Goal: Task Accomplishment & Management: Manage account settings

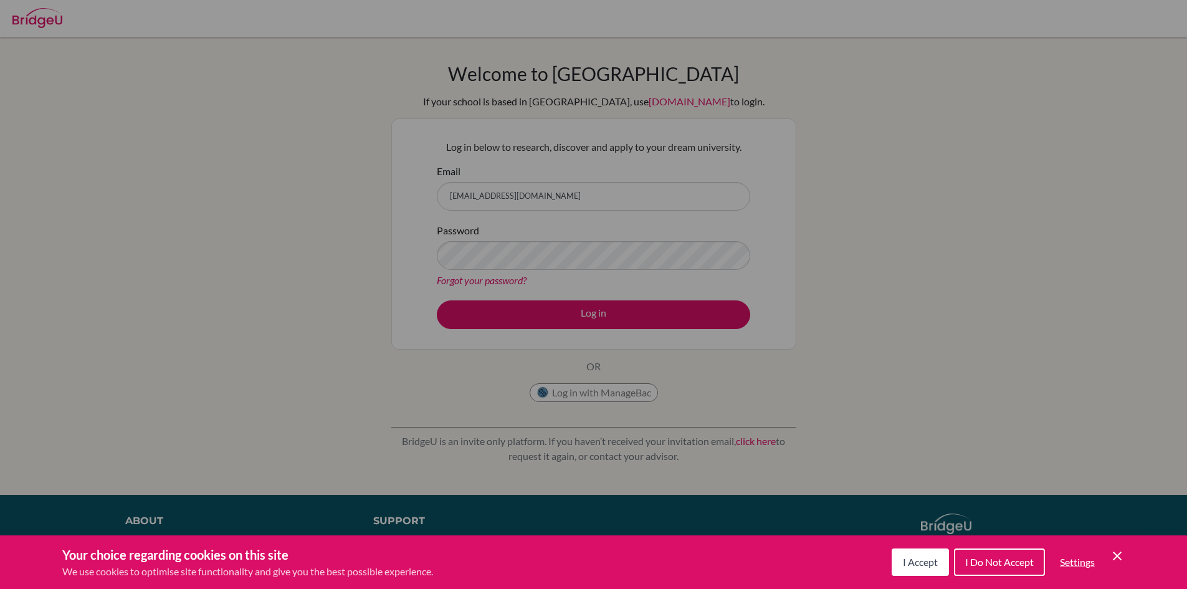
click at [1118, 561] on icon "Cookie Control Close Icon" at bounding box center [1116, 555] width 15 height 15
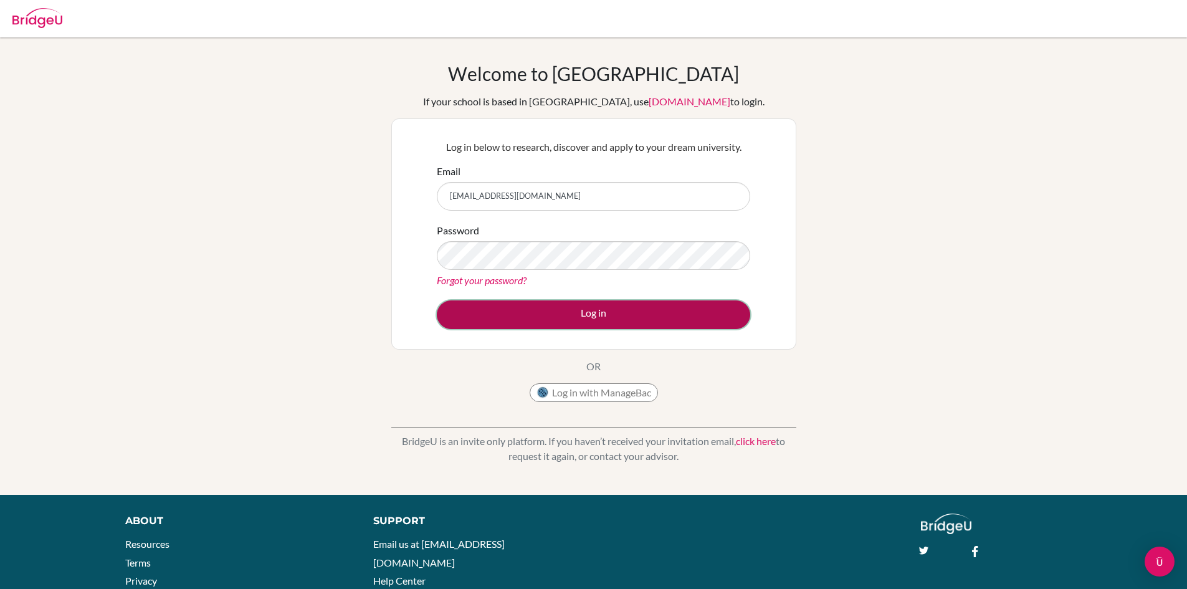
click at [703, 321] on button "Log in" at bounding box center [593, 314] width 313 height 29
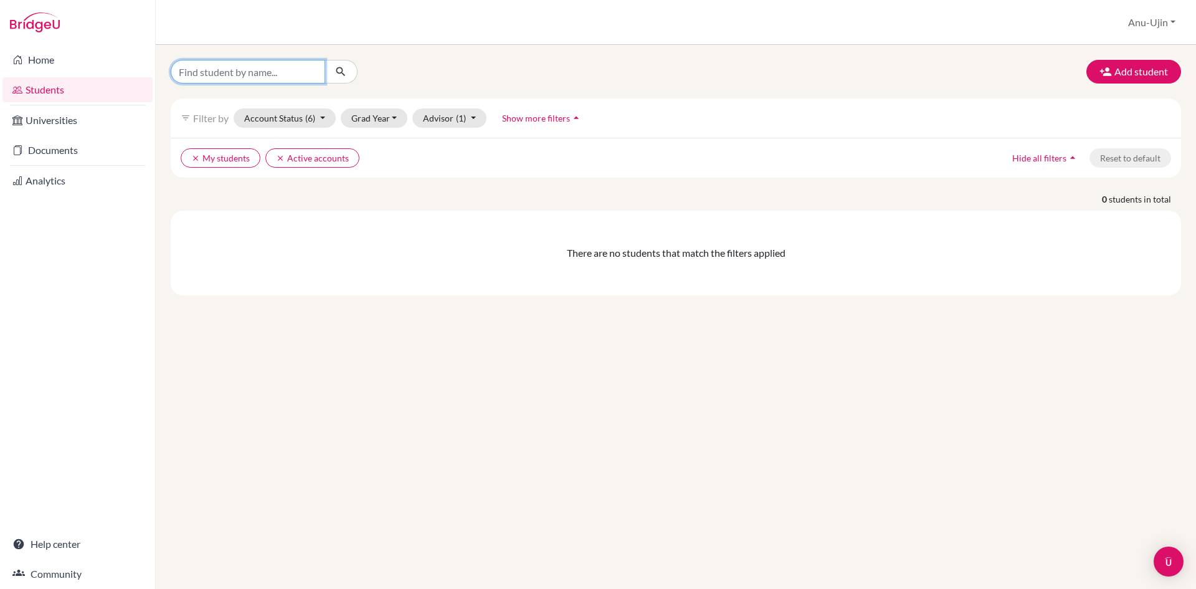
click at [292, 77] on input "Find student by name..." at bounding box center [248, 72] width 154 height 24
type input "Enkh"
drag, startPoint x: 287, startPoint y: 74, endPoint x: 54, endPoint y: 80, distance: 233.1
click at [68, 78] on div "Home Students Universities Documents Analytics Help center Community Students o…" at bounding box center [598, 294] width 1196 height 589
click at [303, 68] on input "Enkh" at bounding box center [248, 72] width 154 height 24
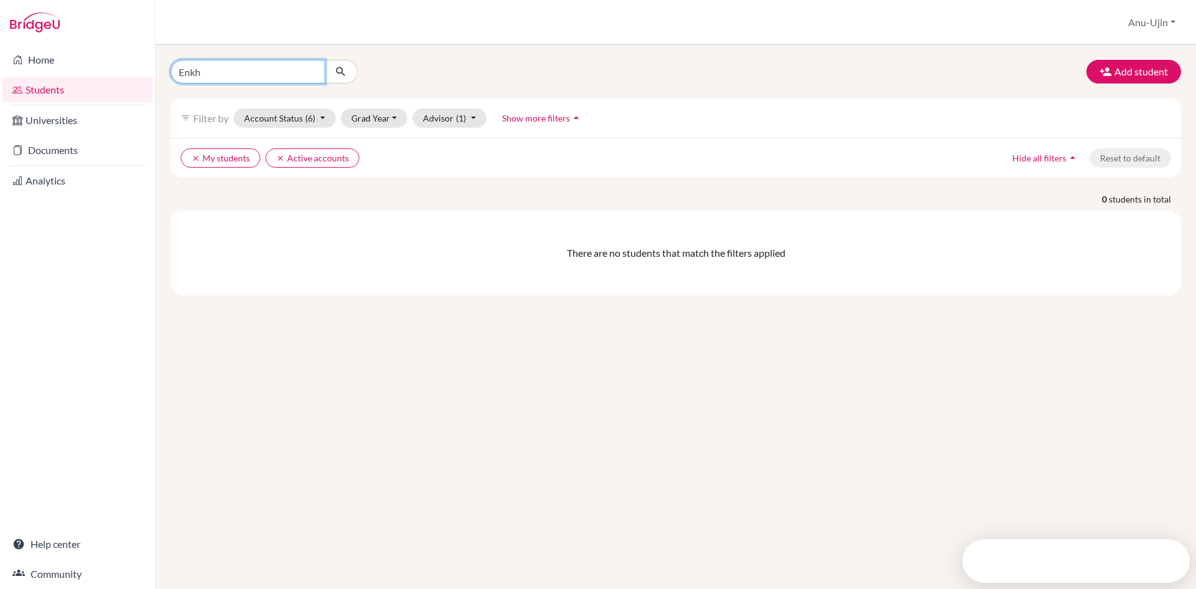
click at [306, 69] on input "Enkh" at bounding box center [248, 72] width 154 height 24
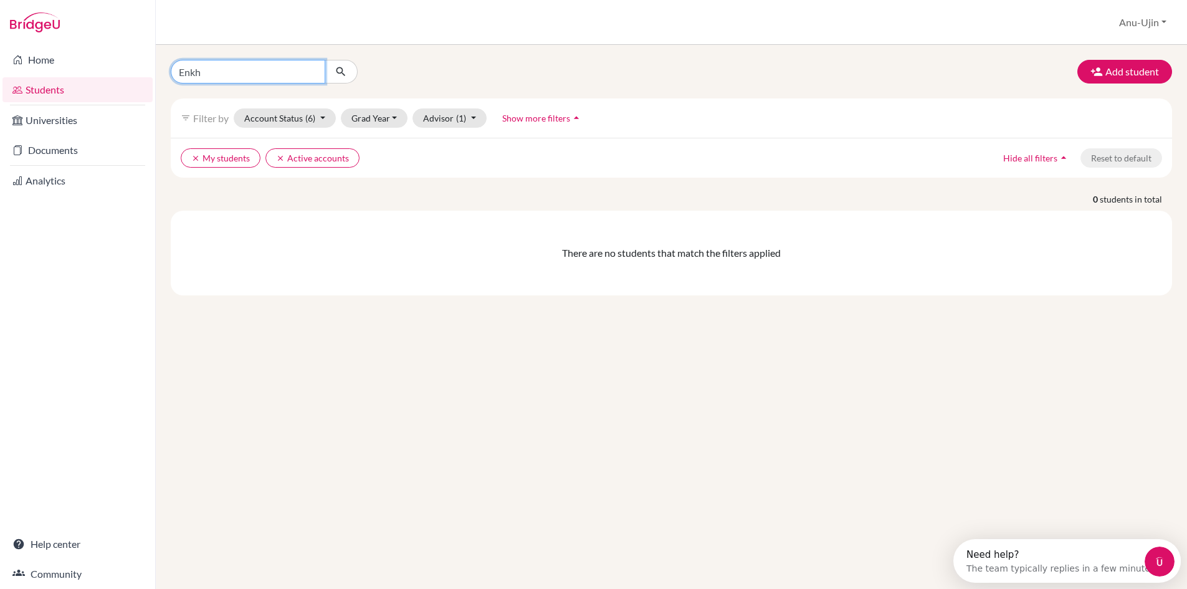
click at [312, 71] on input "Enkh" at bounding box center [248, 72] width 154 height 24
click at [280, 66] on input "Find student by name..." at bounding box center [248, 72] width 154 height 24
type input "Nomin"
click button "submit" at bounding box center [341, 72] width 33 height 24
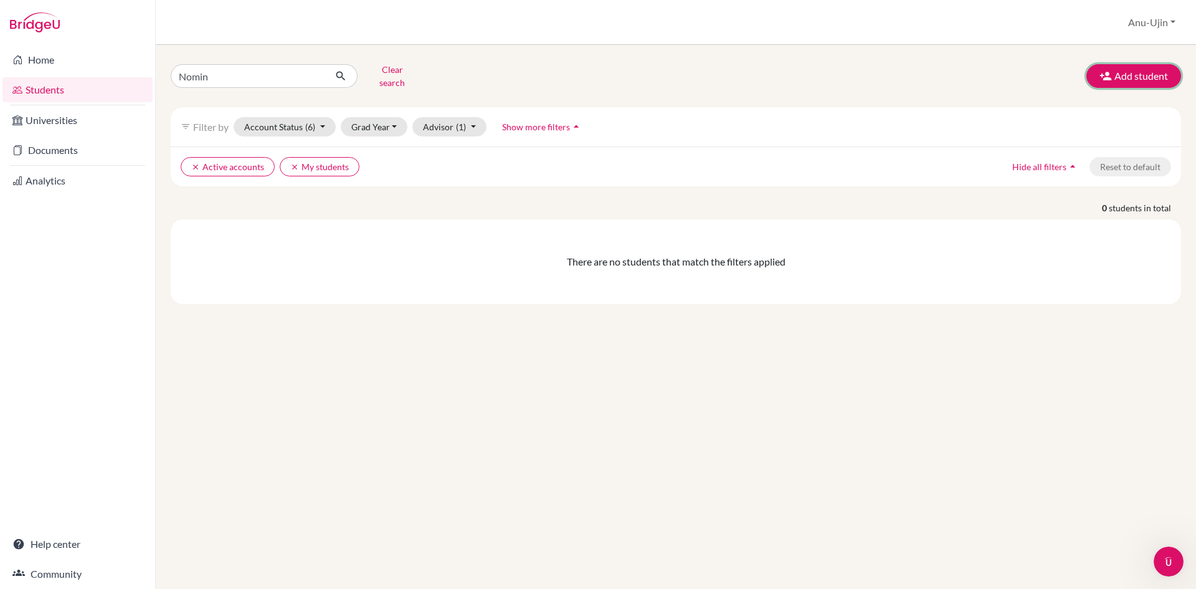
drag, startPoint x: 1144, startPoint y: 73, endPoint x: 349, endPoint y: 100, distance: 795.3
click at [399, 97] on div "Nomin Clear search Add student filter_list Filter by Account Status (6) Active …" at bounding box center [676, 182] width 1010 height 244
click at [50, 79] on link "Students" at bounding box center [77, 89] width 150 height 25
click at [70, 88] on link "Students" at bounding box center [77, 89] width 150 height 25
click at [330, 119] on button "Account Status (6)" at bounding box center [285, 126] width 102 height 19
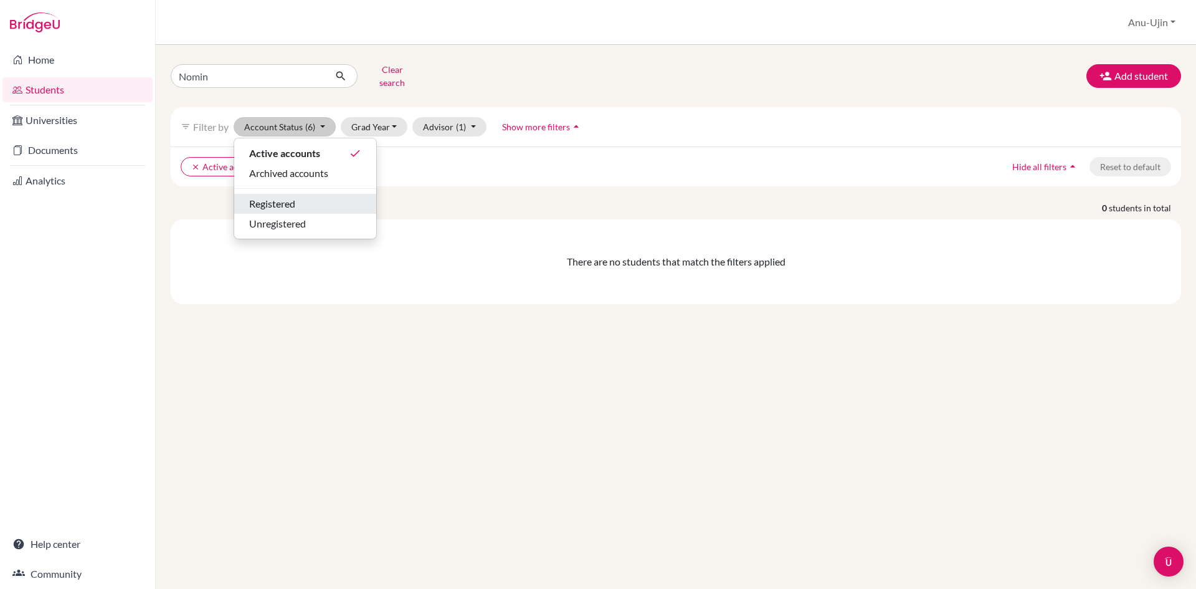
click at [328, 196] on div "Registered" at bounding box center [305, 203] width 112 height 15
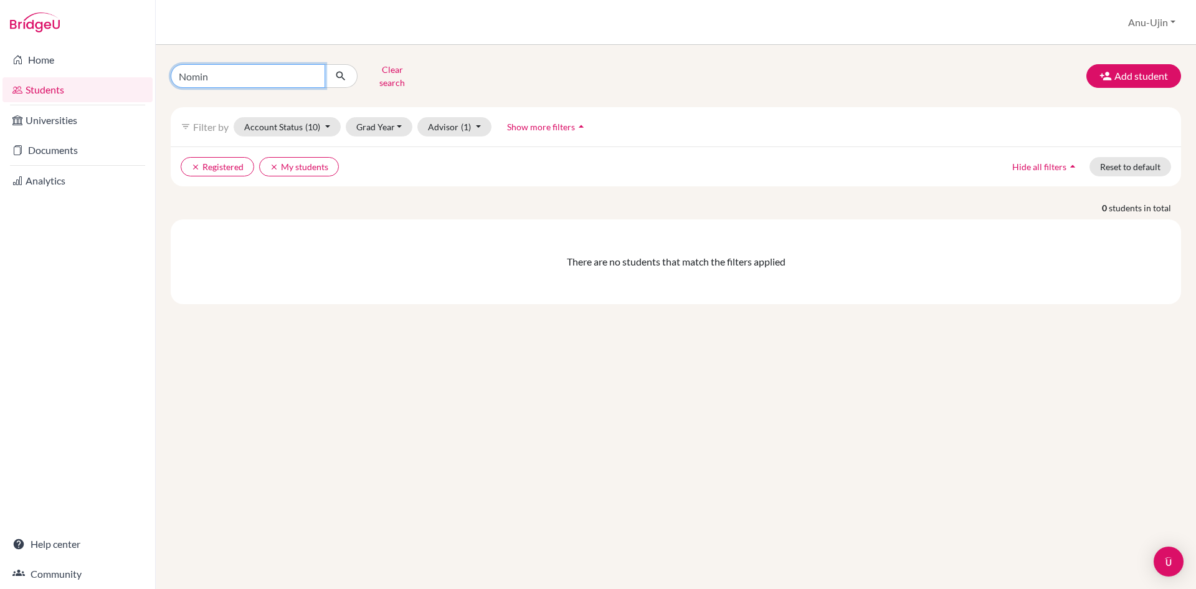
click at [275, 74] on input "Nomin" at bounding box center [248, 76] width 154 height 24
click at [354, 73] on button "submit" at bounding box center [341, 76] width 33 height 24
click at [430, 121] on button "Advisor (1)" at bounding box center [454, 126] width 74 height 19
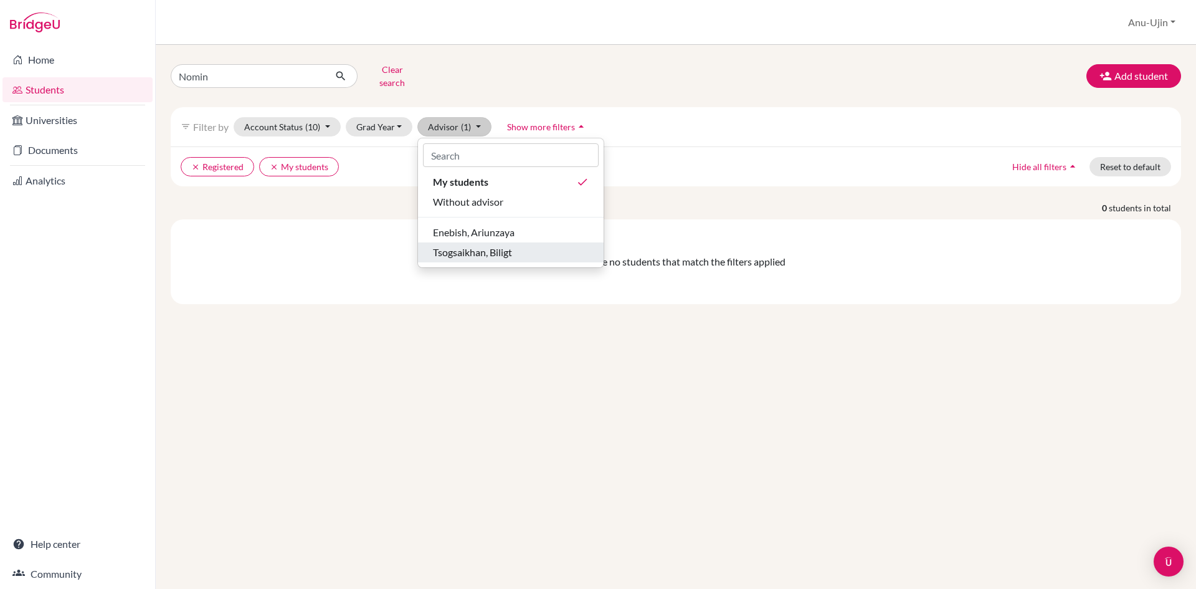
click at [496, 251] on button "Tsogsaikhan, Biligt" at bounding box center [511, 252] width 186 height 20
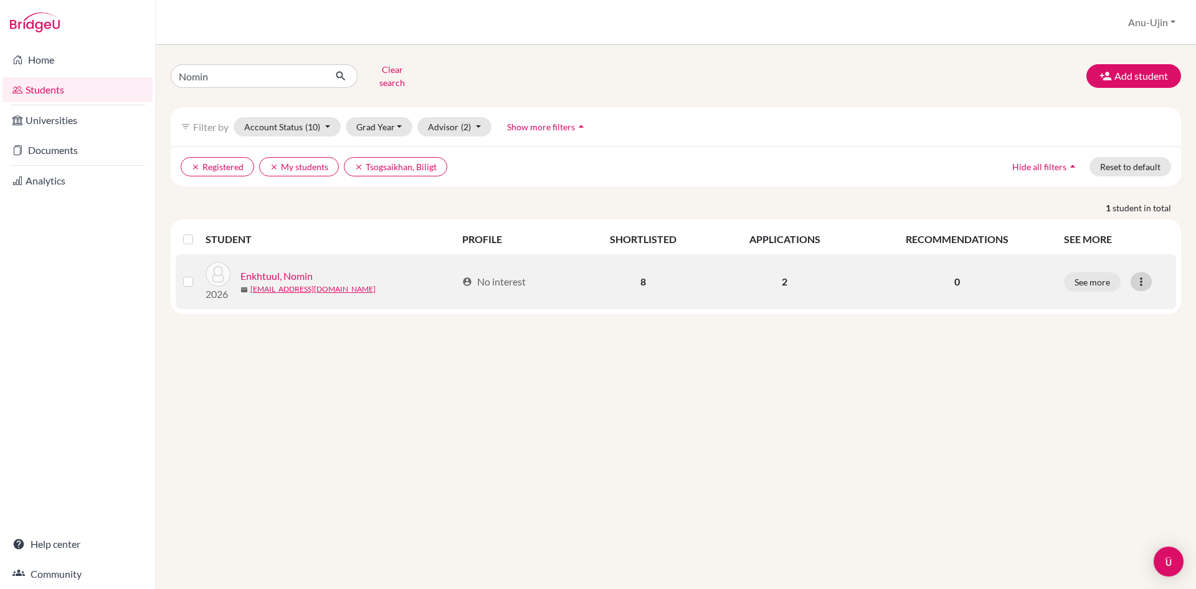
click at [1140, 277] on icon at bounding box center [1141, 281] width 12 height 12
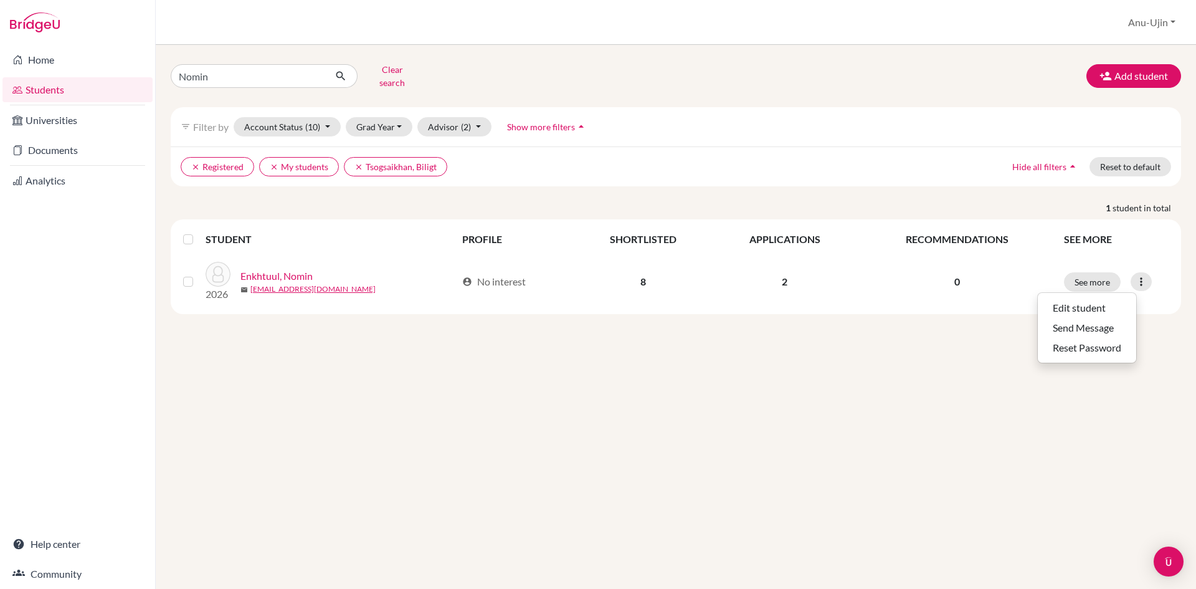
click at [556, 385] on div "Nomin Clear search Add student filter_list Filter by Account Status (10) Active…" at bounding box center [676, 317] width 1040 height 544
drag, startPoint x: 221, startPoint y: 74, endPoint x: 0, endPoint y: 83, distance: 221.4
click at [0, 83] on div "Home Students Universities Documents Analytics Help center Community Students o…" at bounding box center [598, 294] width 1196 height 589
type input "Tamir"
click button "submit" at bounding box center [341, 76] width 33 height 24
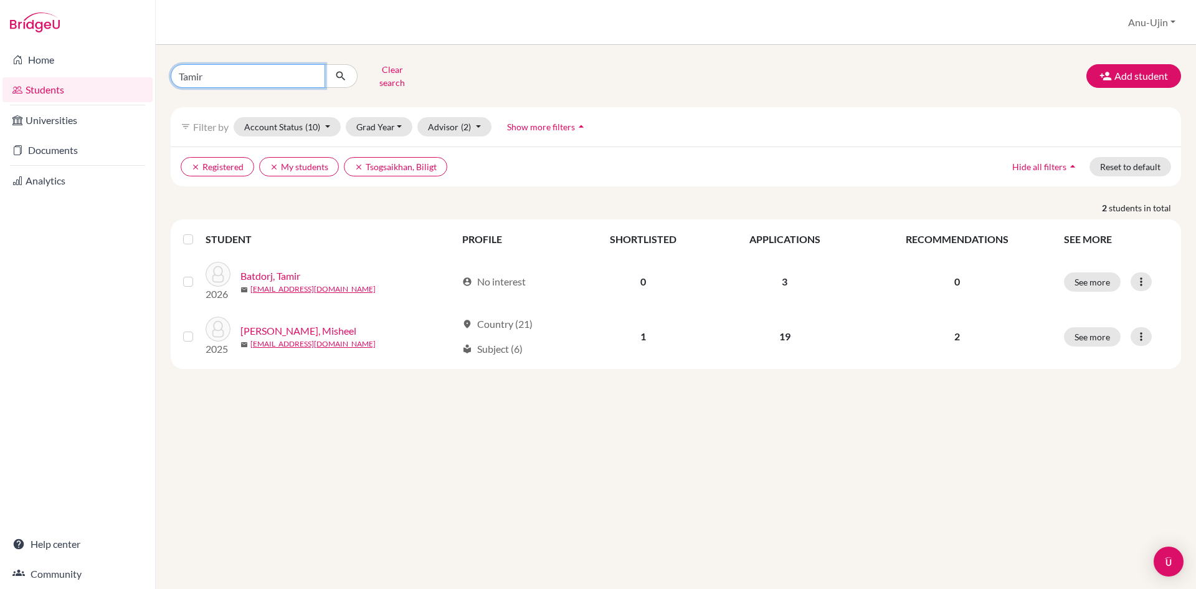
drag, startPoint x: 294, startPoint y: 77, endPoint x: 104, endPoint y: 89, distance: 190.4
click at [104, 89] on div "Home Students Universities Documents Analytics Help center Community Students o…" at bounding box center [598, 294] width 1196 height 589
type input "SArnai"
click button "submit" at bounding box center [341, 76] width 33 height 24
drag, startPoint x: 255, startPoint y: 67, endPoint x: 0, endPoint y: 108, distance: 258.8
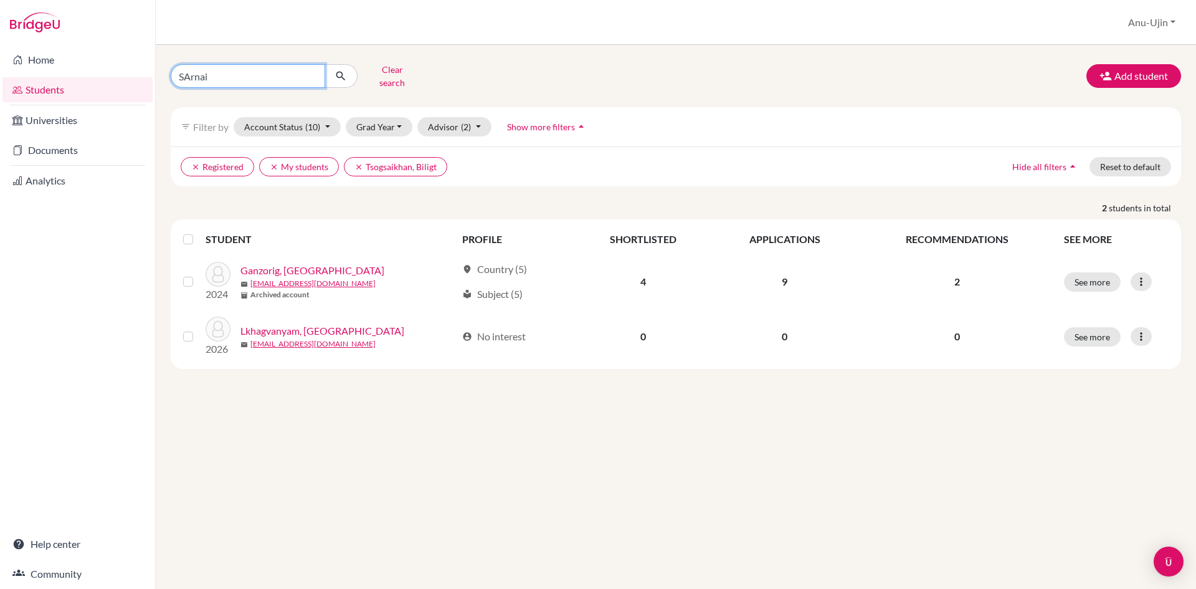
click at [0, 87] on div "Home Students Universities Documents Analytics Help center Community Students o…" at bounding box center [598, 294] width 1196 height 589
type input "Munlh-Orgil"
click button "submit" at bounding box center [341, 76] width 33 height 24
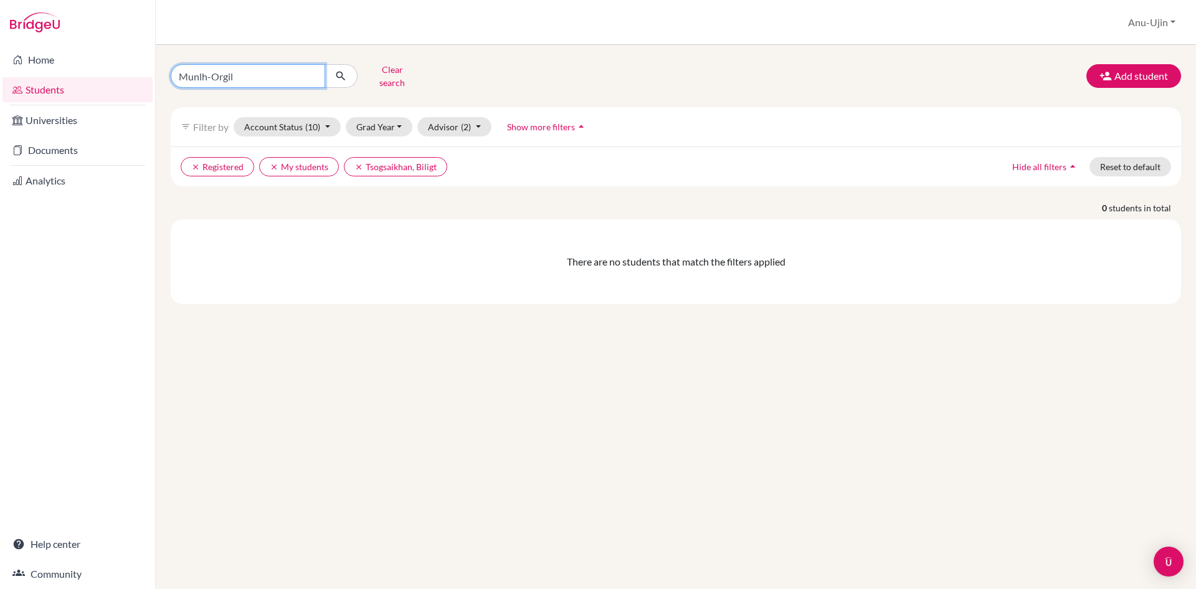
click at [202, 80] on input "Munlh-Orgil" at bounding box center [248, 76] width 154 height 24
type input "Munkh-Orgil"
click button "submit" at bounding box center [341, 76] width 33 height 24
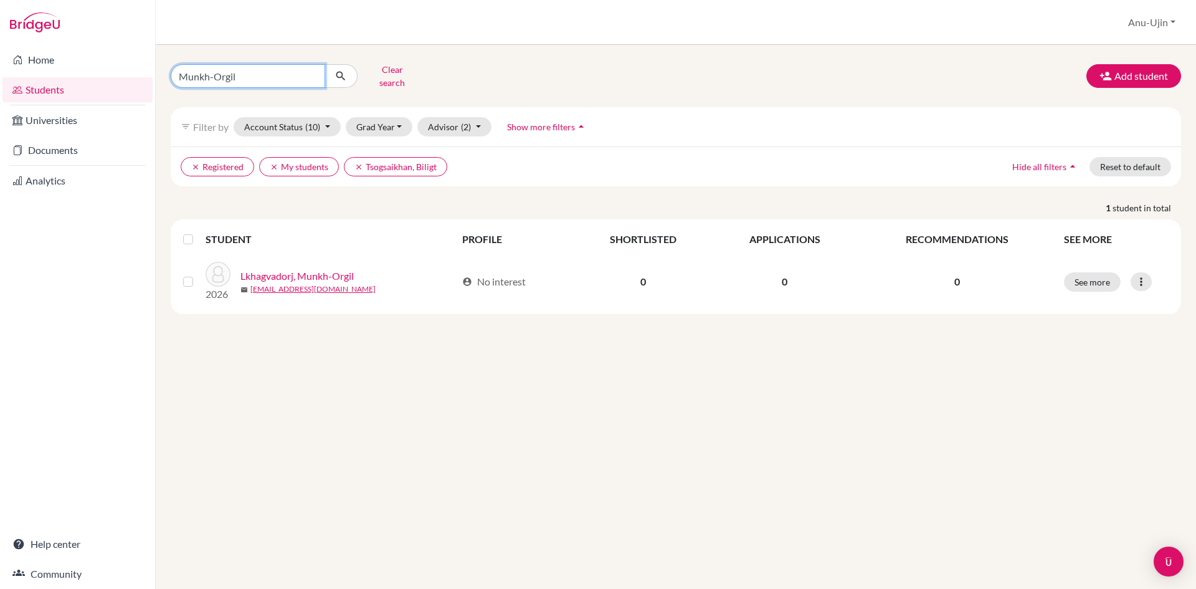
drag, startPoint x: 269, startPoint y: 74, endPoint x: 91, endPoint y: 82, distance: 178.3
click at [91, 82] on div "Home Students Universities Documents Analytics Help center Community Students o…" at bounding box center [598, 294] width 1196 height 589
type input "Enkhsergelen"
click button "submit" at bounding box center [341, 76] width 33 height 24
drag, startPoint x: 274, startPoint y: 77, endPoint x: 0, endPoint y: 91, distance: 274.5
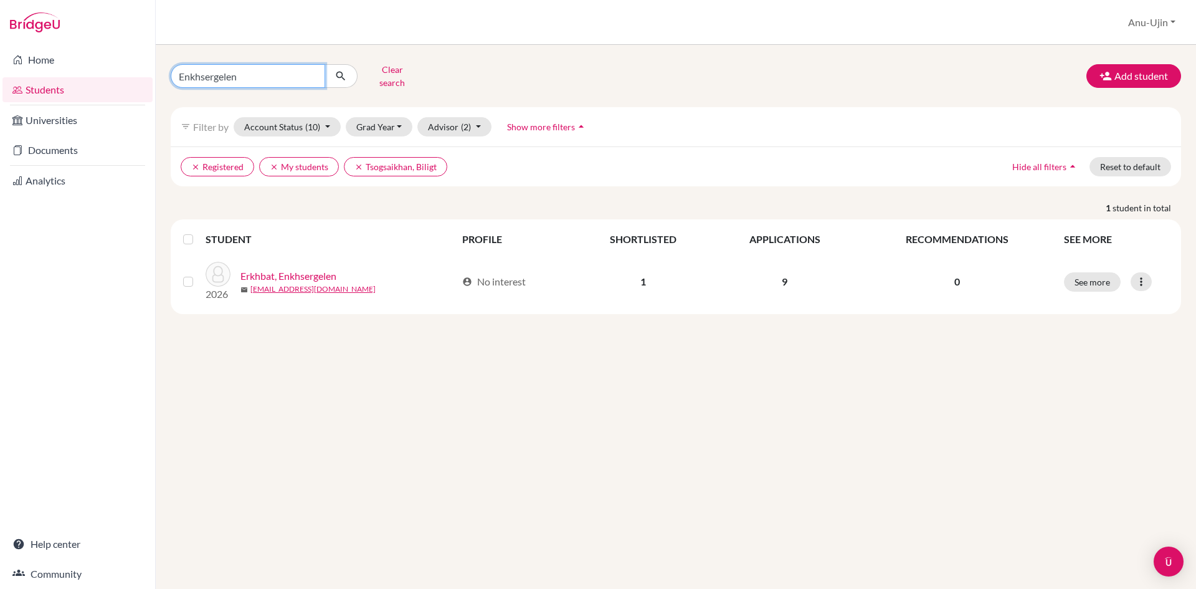
click at [0, 91] on div "Home Students Universities Documents Analytics Help center Community Students o…" at bounding box center [598, 294] width 1196 height 589
type input "Jamiyangarav"
click button "submit" at bounding box center [341, 76] width 33 height 24
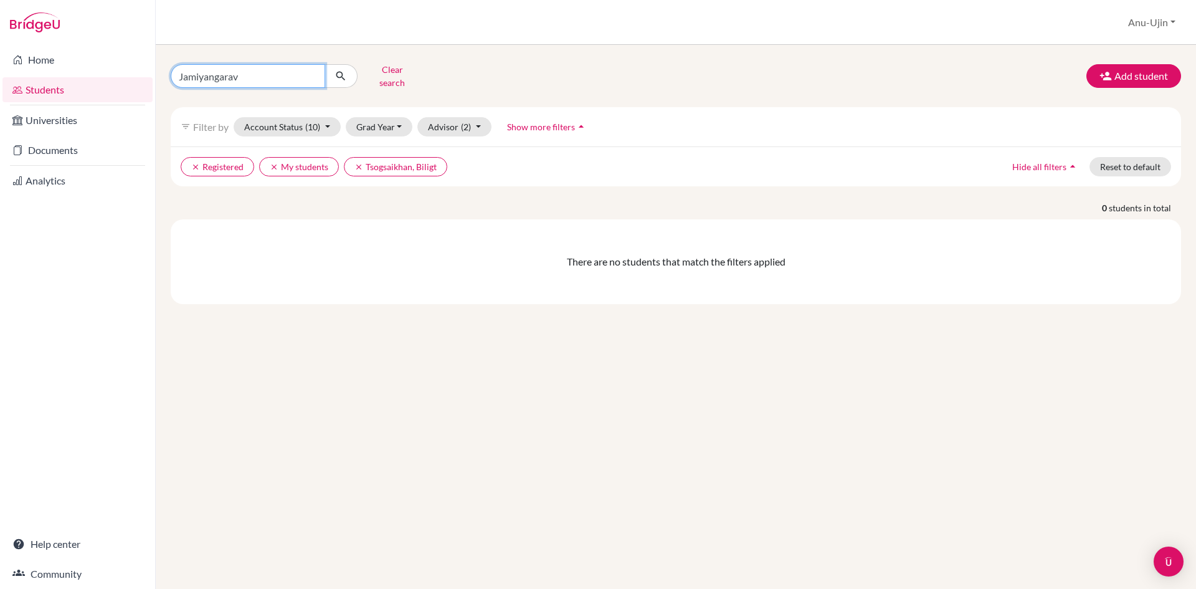
click at [253, 80] on input "Jamiyangarav" at bounding box center [248, 76] width 154 height 24
type input "Jamiyangaraw"
click button "submit" at bounding box center [341, 76] width 33 height 24
drag, startPoint x: 254, startPoint y: 80, endPoint x: 462, endPoint y: 49, distance: 209.7
click at [462, 49] on div "Jamiyangaraw Clear search Add student filter_list Filter by Account Status (10)…" at bounding box center [676, 317] width 1040 height 544
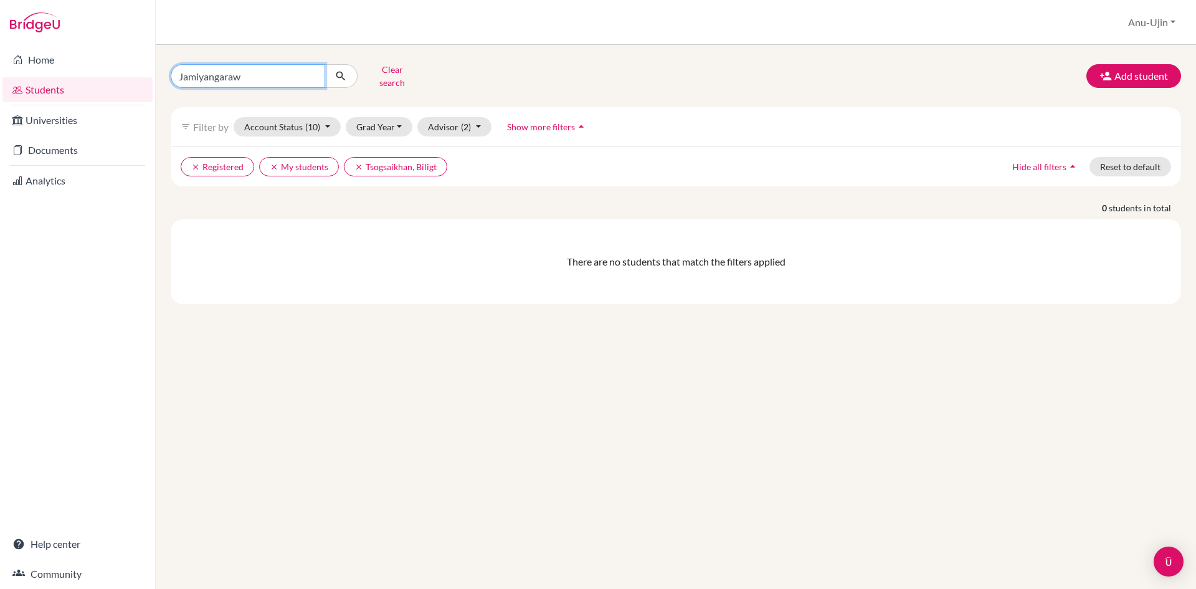
click at [199, 77] on input "Jamiyangaraw" at bounding box center [248, 76] width 154 height 24
click at [251, 75] on input "Jamyangaraw" at bounding box center [248, 76] width 154 height 24
type input "Jamyangarav"
click button "submit" at bounding box center [341, 76] width 33 height 24
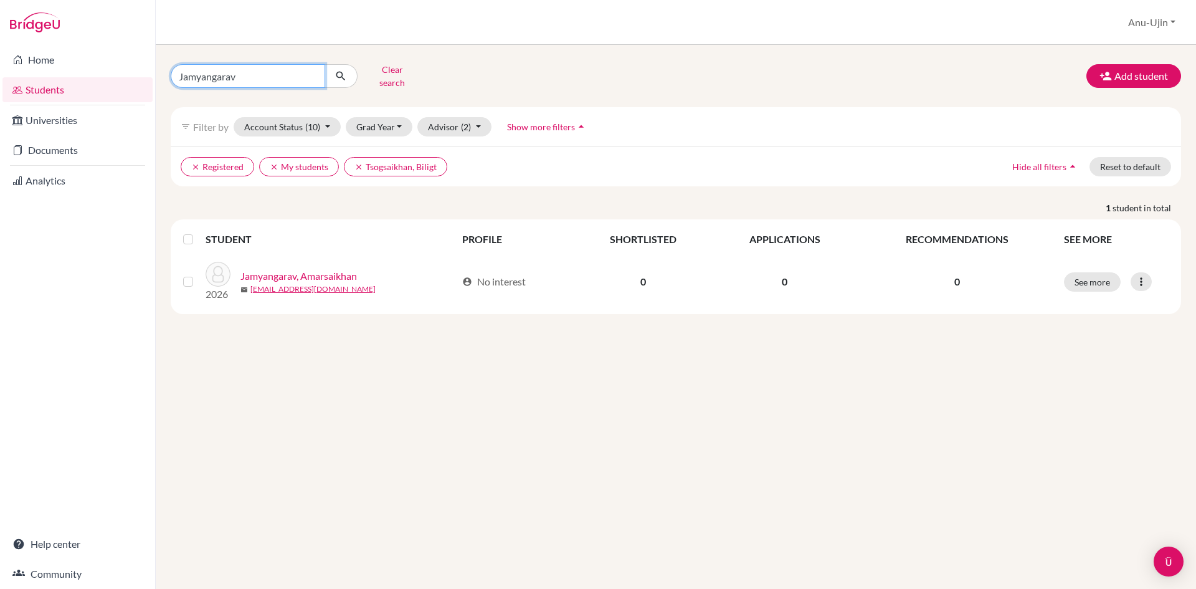
drag, startPoint x: 287, startPoint y: 74, endPoint x: 0, endPoint y: 52, distance: 288.0
click at [0, 52] on div "Home Students Universities Documents Analytics Help center Community Students o…" at bounding box center [598, 294] width 1196 height 589
type input "Boeun"
click button "submit" at bounding box center [341, 76] width 33 height 24
drag, startPoint x: 202, startPoint y: 72, endPoint x: 62, endPoint y: 102, distance: 144.0
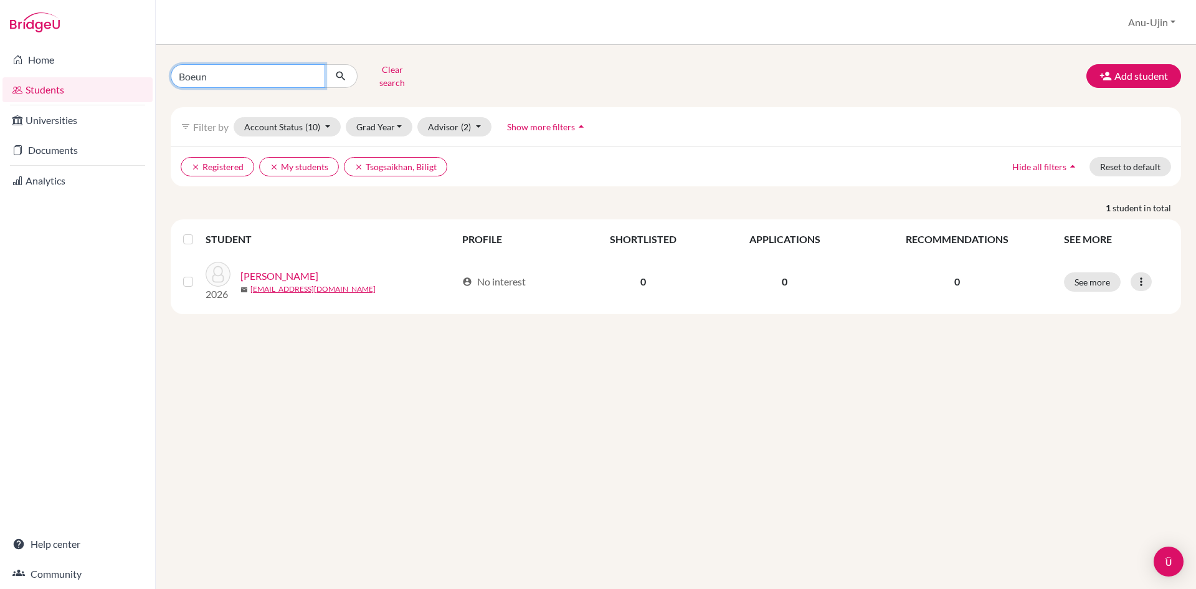
click at [62, 102] on div "Home Students Universities Documents Analytics Help center Community Students o…" at bounding box center [598, 294] width 1196 height 589
type input "Gao"
click button "submit" at bounding box center [341, 76] width 33 height 24
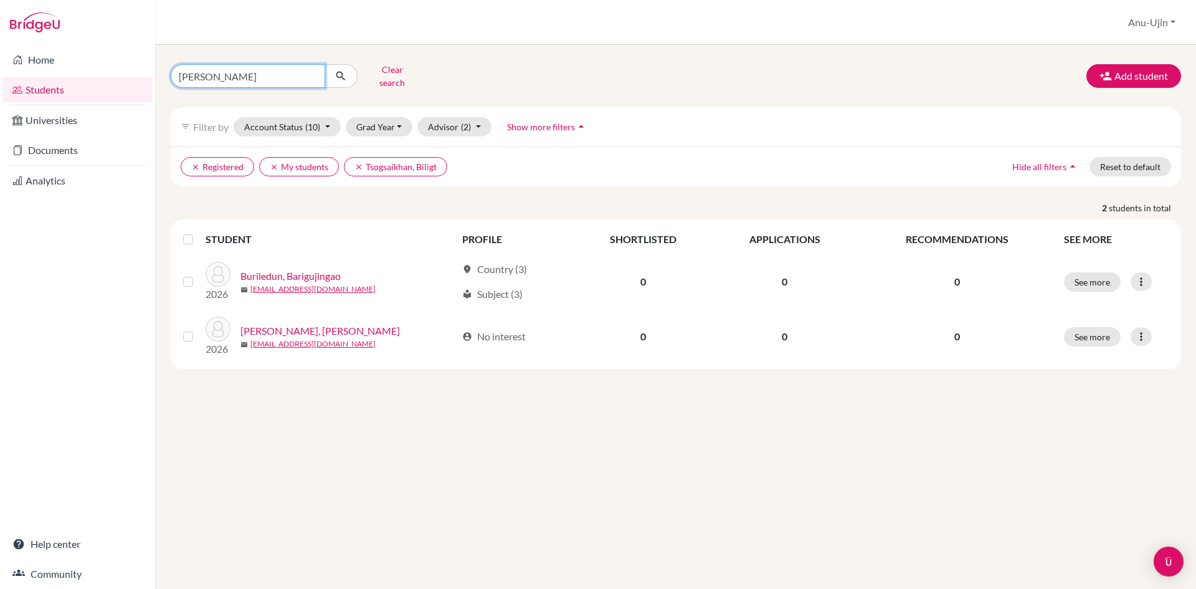
drag, startPoint x: 265, startPoint y: 70, endPoint x: 40, endPoint y: 79, distance: 225.7
click at [57, 87] on div "Home Students Universities Documents Analytics Help center Community Students o…" at bounding box center [598, 294] width 1196 height 589
type input "Oyungerel"
click button "submit" at bounding box center [341, 76] width 33 height 24
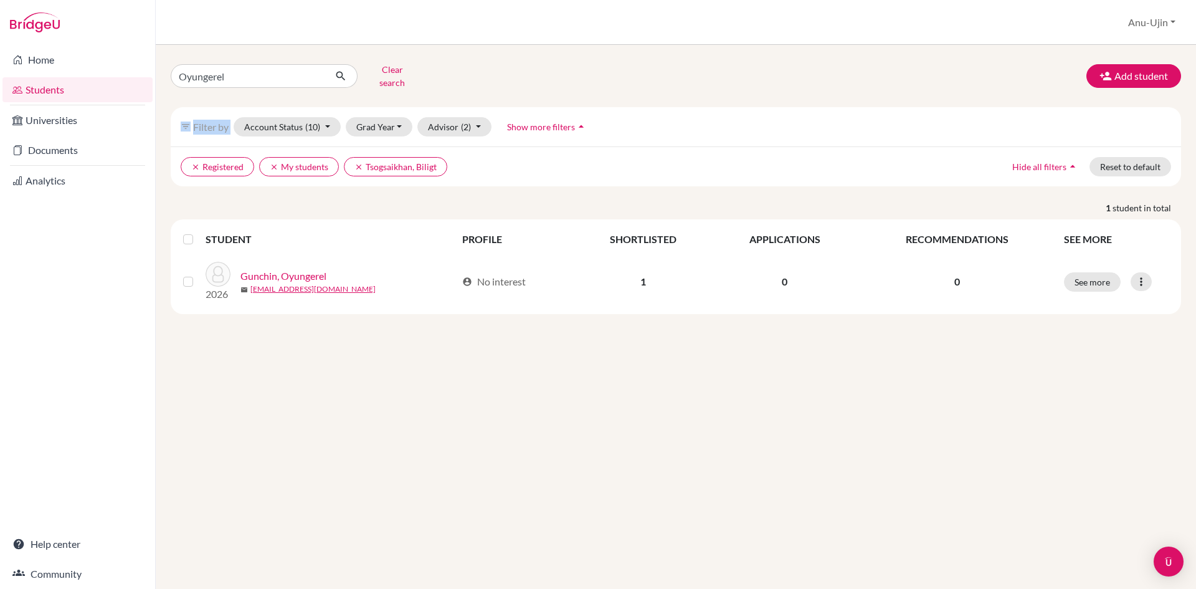
drag, startPoint x: 313, startPoint y: 86, endPoint x: 161, endPoint y: 99, distance: 152.5
click at [171, 99] on div "Oyungerel Clear search Add student filter_list Filter by Account Status (10) Ac…" at bounding box center [676, 187] width 1010 height 254
click at [212, 72] on input "Oyungerel" at bounding box center [248, 76] width 154 height 24
drag, startPoint x: 241, startPoint y: 69, endPoint x: 0, endPoint y: 80, distance: 241.4
click at [0, 80] on div "Home Students Universities Documents Analytics Help center Community Students o…" at bounding box center [598, 294] width 1196 height 589
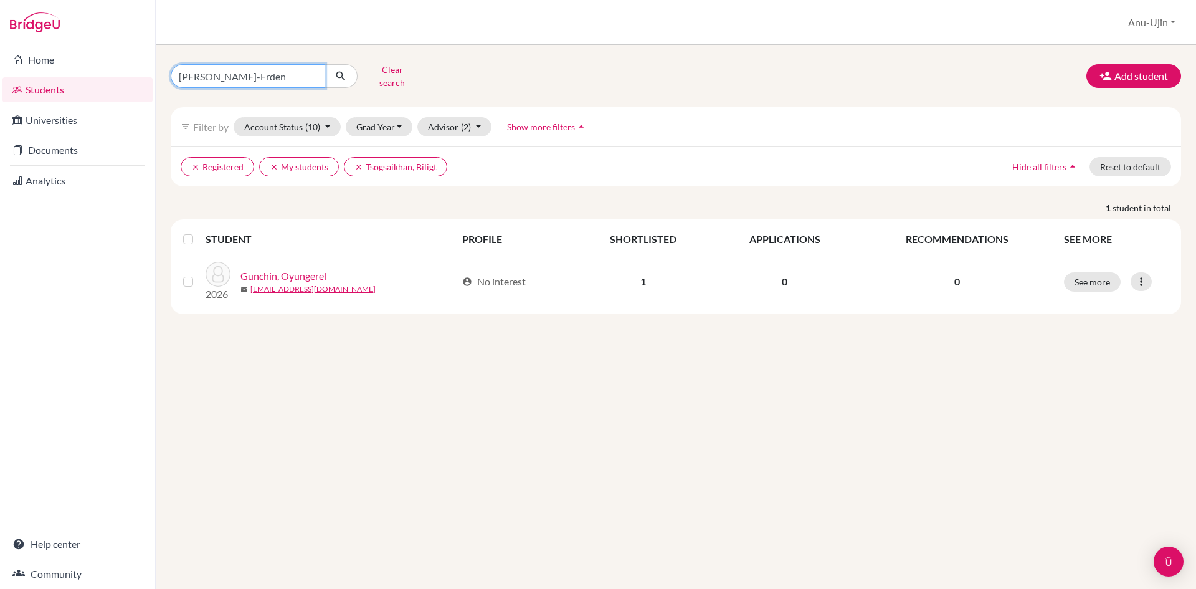
type input "Manal-Erdene"
click button "submit" at bounding box center [341, 76] width 33 height 24
drag, startPoint x: 275, startPoint y: 70, endPoint x: 0, endPoint y: 74, distance: 275.3
click at [0, 74] on div "Home Students Universities Documents Analytics Help center Community Students o…" at bounding box center [598, 294] width 1196 height 589
type input "Tuvshinjargal"
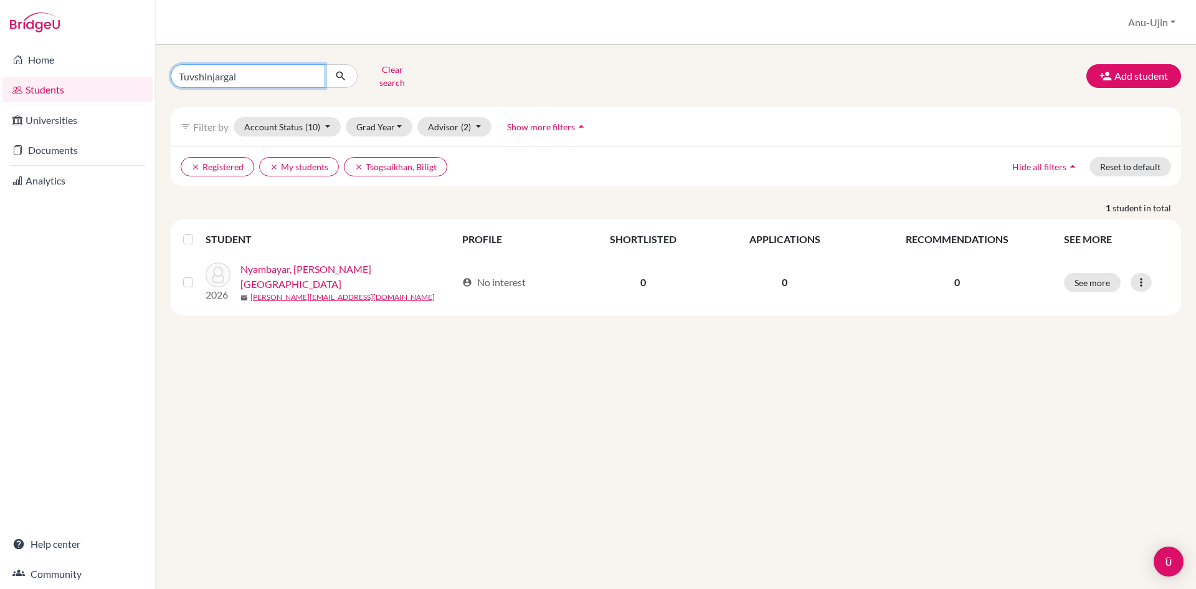
click button "submit" at bounding box center [341, 76] width 33 height 24
drag, startPoint x: 316, startPoint y: 76, endPoint x: 0, endPoint y: 85, distance: 315.9
click at [0, 85] on div "Home Students Universities Documents Analytics Help center Community Students o…" at bounding box center [598, 294] width 1196 height 589
type input "Yalguun"
click button "submit" at bounding box center [341, 76] width 33 height 24
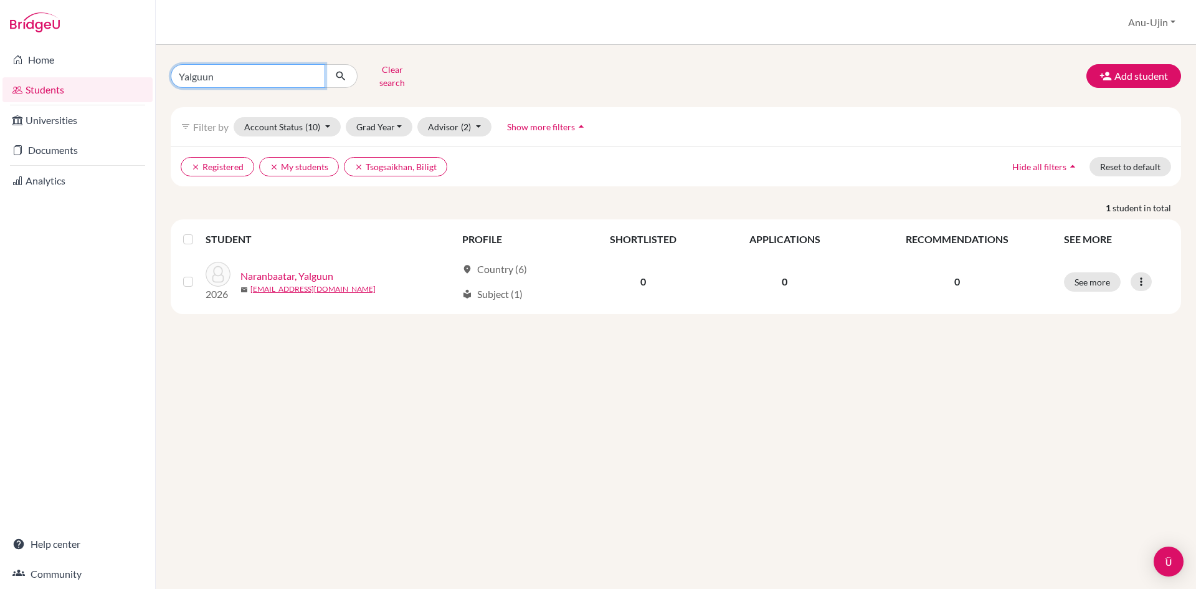
drag, startPoint x: 300, startPoint y: 73, endPoint x: 0, endPoint y: 105, distance: 302.0
click at [0, 105] on div "Home Students Universities Documents Analytics Help center Community Students o…" at bounding box center [598, 294] width 1196 height 589
click at [318, 70] on input "Yalguun" at bounding box center [248, 76] width 154 height 24
click at [318, 72] on input "Yalguun" at bounding box center [248, 76] width 154 height 24
click at [308, 71] on input "Yalguun" at bounding box center [248, 76] width 154 height 24
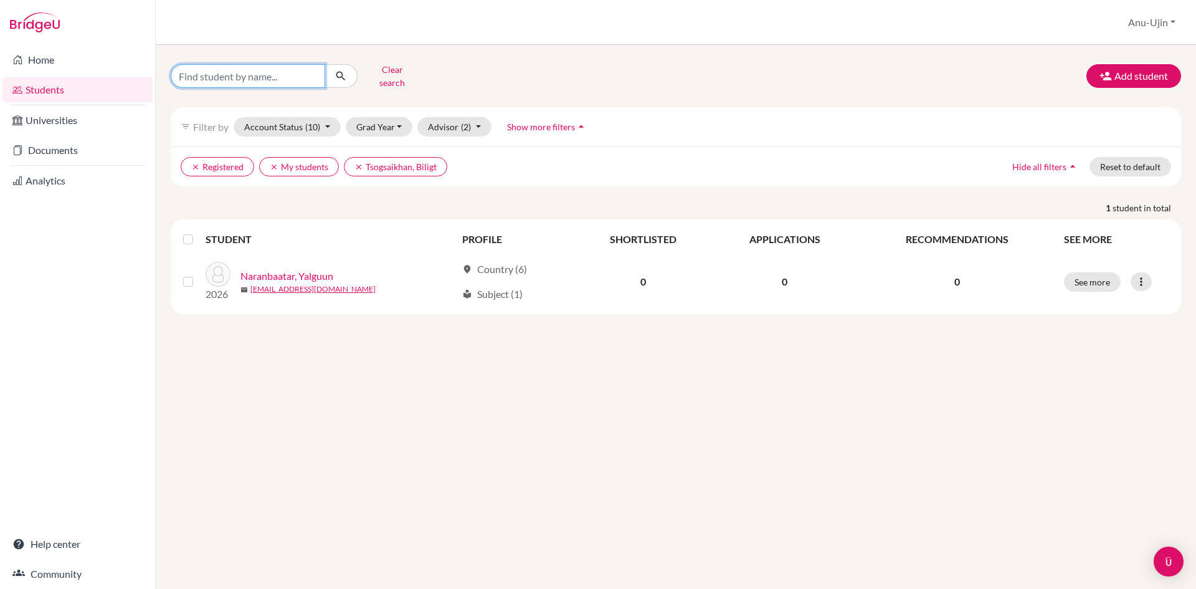
click at [240, 72] on input "Find student by name..." at bounding box center [248, 76] width 154 height 24
type input "Nyamaa"
click button "submit" at bounding box center [341, 76] width 33 height 24
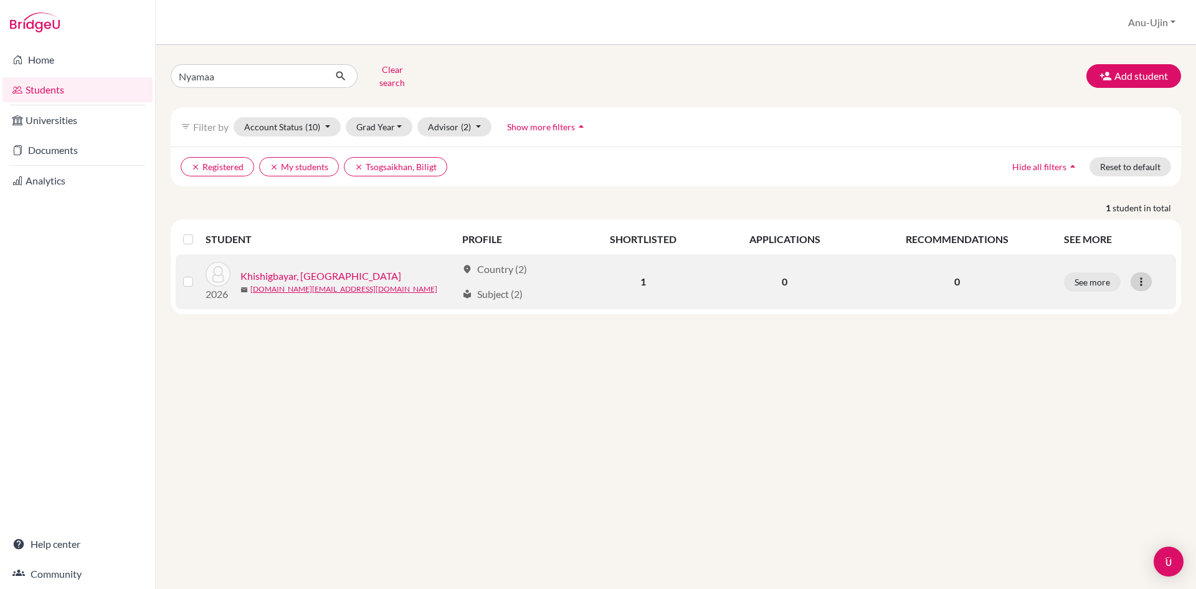
click at [1146, 277] on icon at bounding box center [1141, 281] width 12 height 12
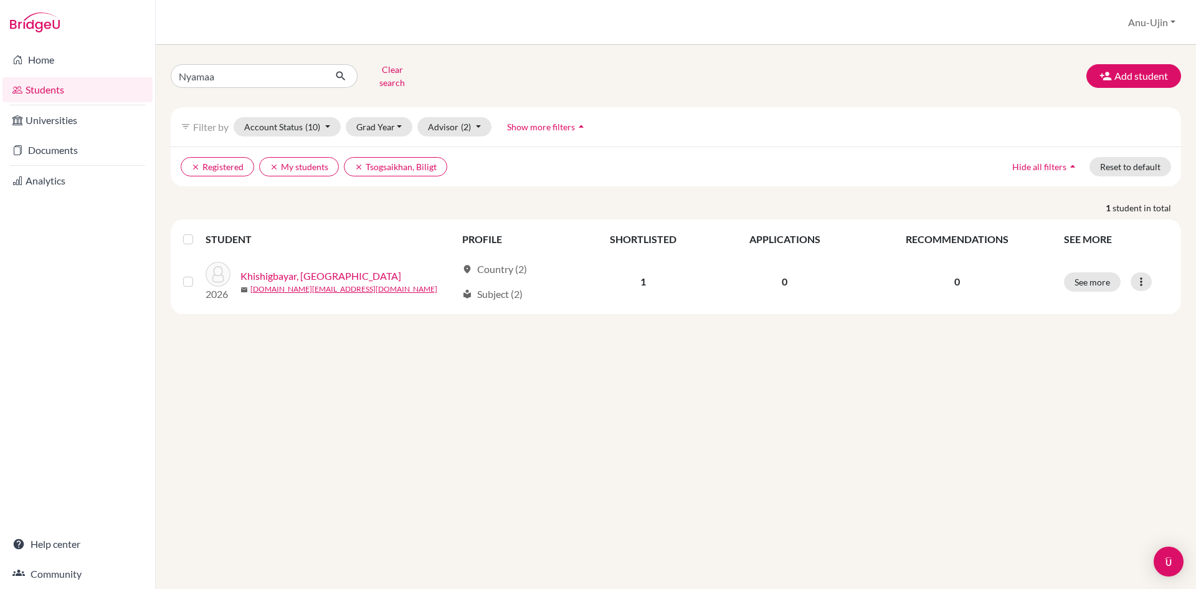
click at [813, 425] on div "Nyamaa Clear search Add student filter_list Filter by Account Status (10) Activ…" at bounding box center [676, 317] width 1040 height 544
click at [52, 85] on link "Students" at bounding box center [77, 89] width 150 height 25
click at [455, 117] on button "Advisor (2)" at bounding box center [454, 126] width 74 height 19
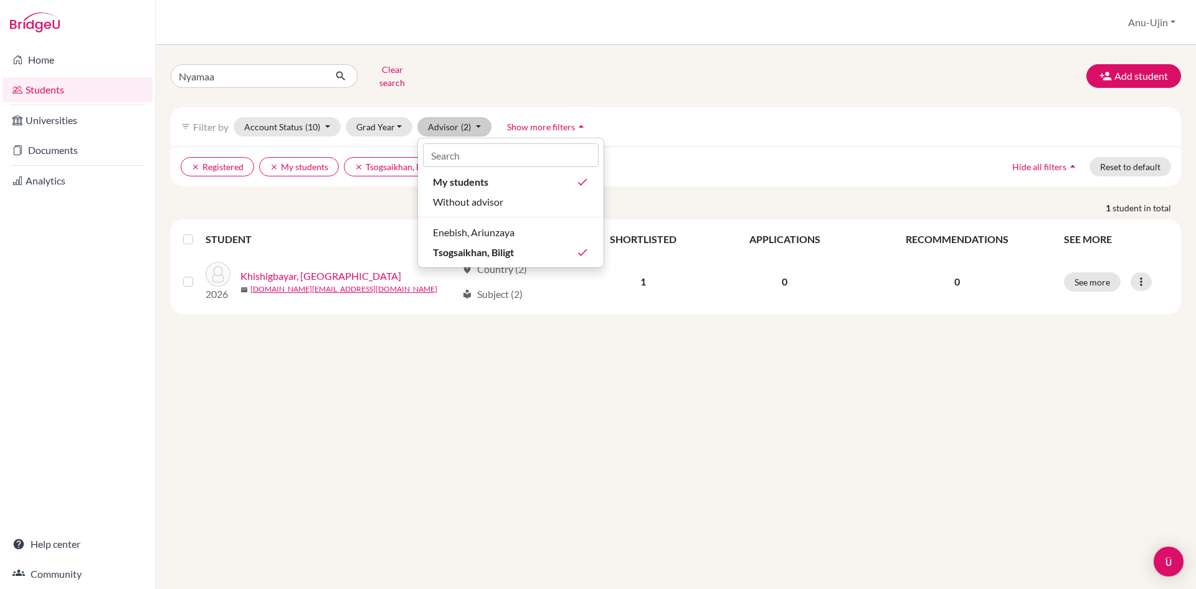
click at [338, 204] on p "1 student in total" at bounding box center [675, 207] width 1029 height 13
